Goal: Task Accomplishment & Management: Manage account settings

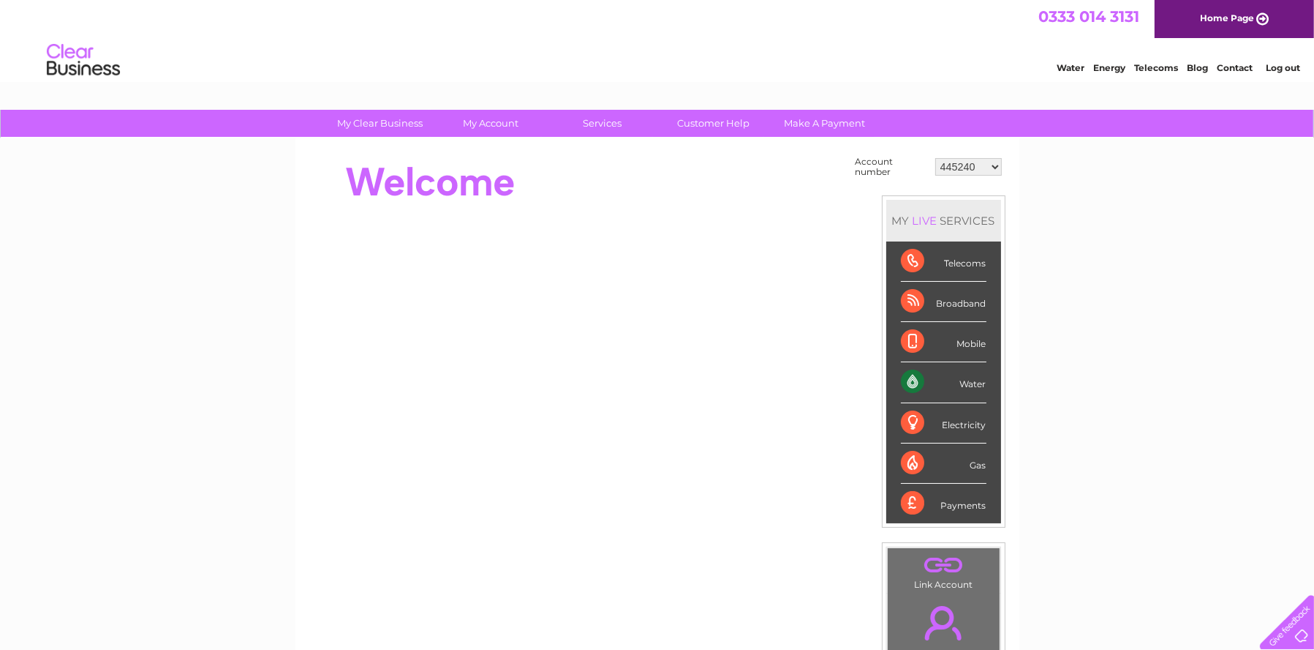
click at [997, 163] on select "445240 952613 1147469 30312218" at bounding box center [969, 167] width 67 height 18
select select "1147469"
click at [936, 158] on select "445240 952613 1147469 30312218" at bounding box center [969, 167] width 67 height 18
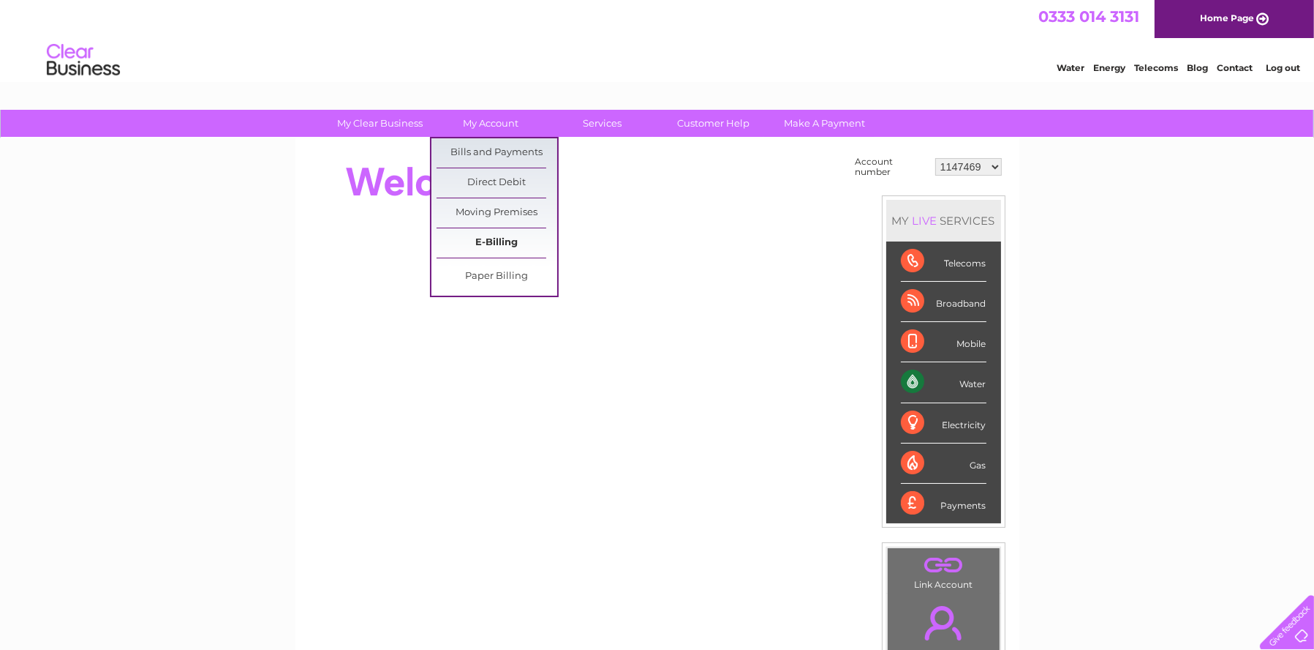
click at [493, 247] on link "E-Billing" at bounding box center [497, 242] width 121 height 29
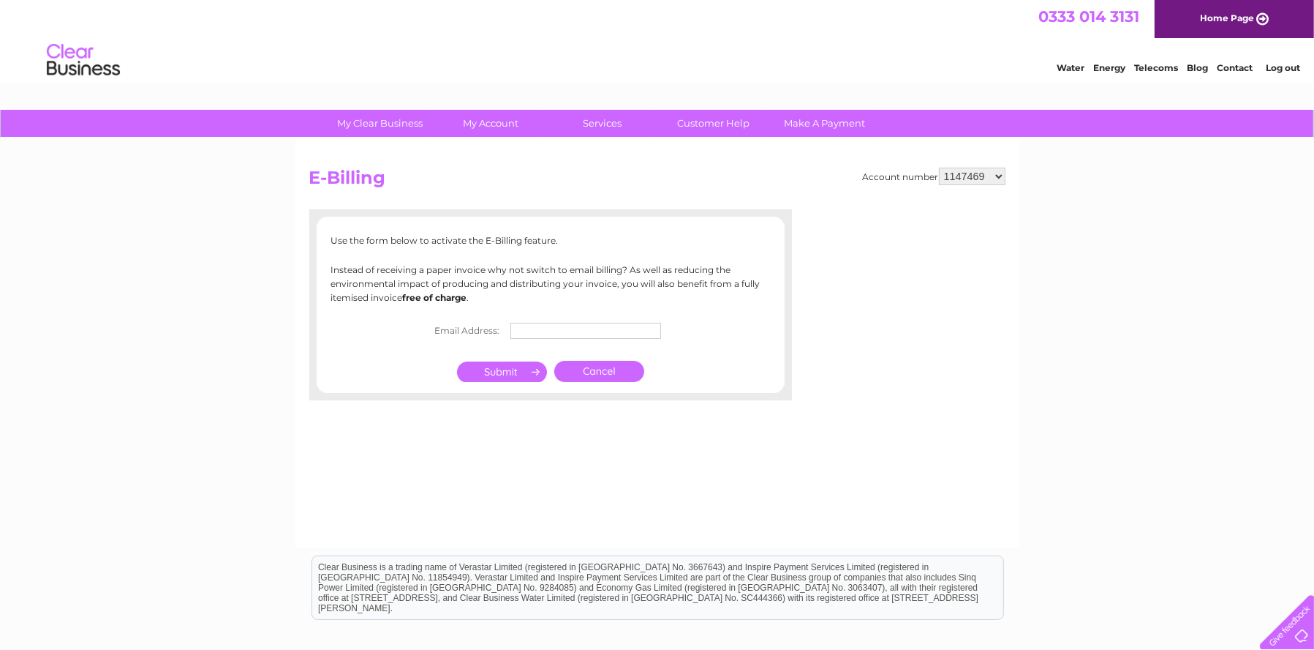
click at [528, 326] on input "text" at bounding box center [586, 331] width 151 height 16
type input "office@handkestate.co.uk"
click at [508, 367] on input "submit" at bounding box center [502, 373] width 90 height 20
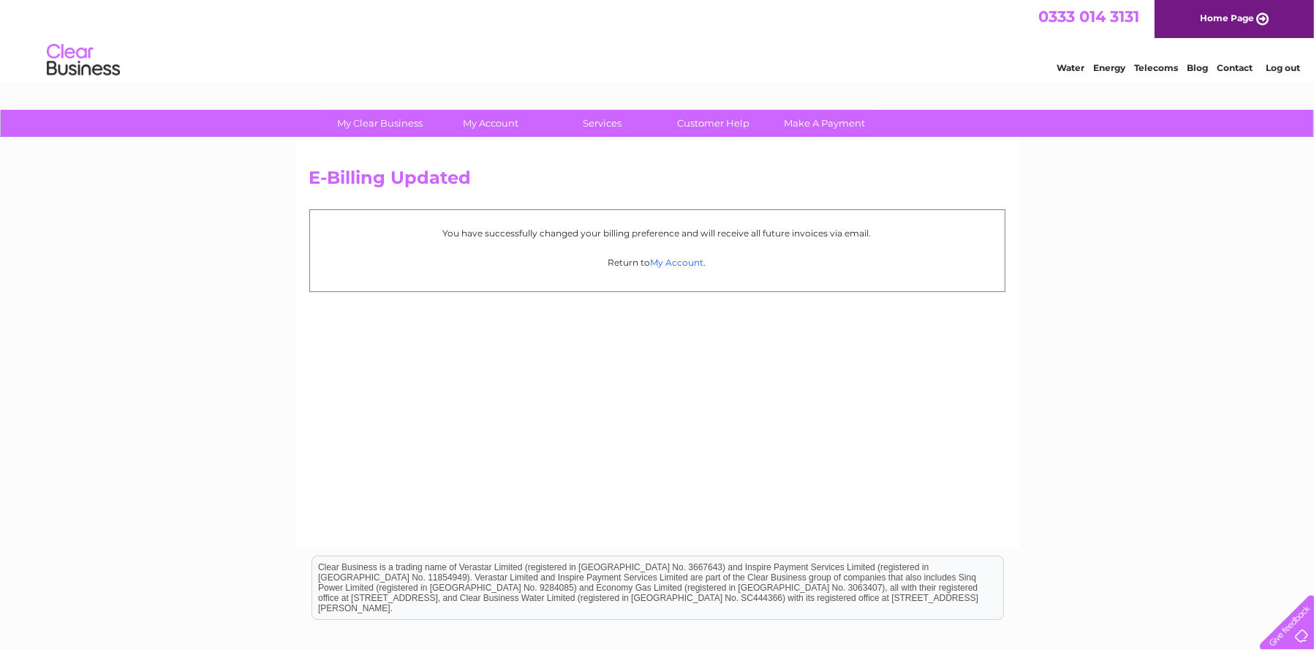
click at [683, 258] on link "My Account" at bounding box center [677, 262] width 53 height 11
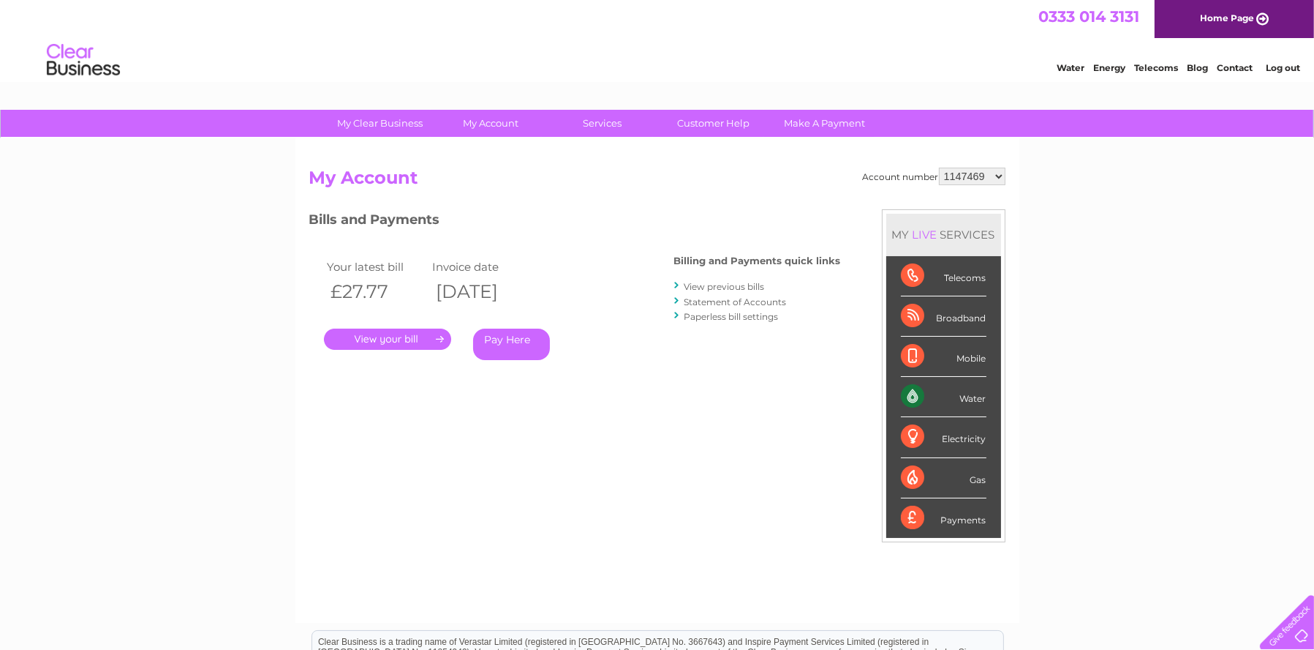
click at [1277, 67] on link "Log out" at bounding box center [1283, 67] width 34 height 11
